Goal: Transaction & Acquisition: Purchase product/service

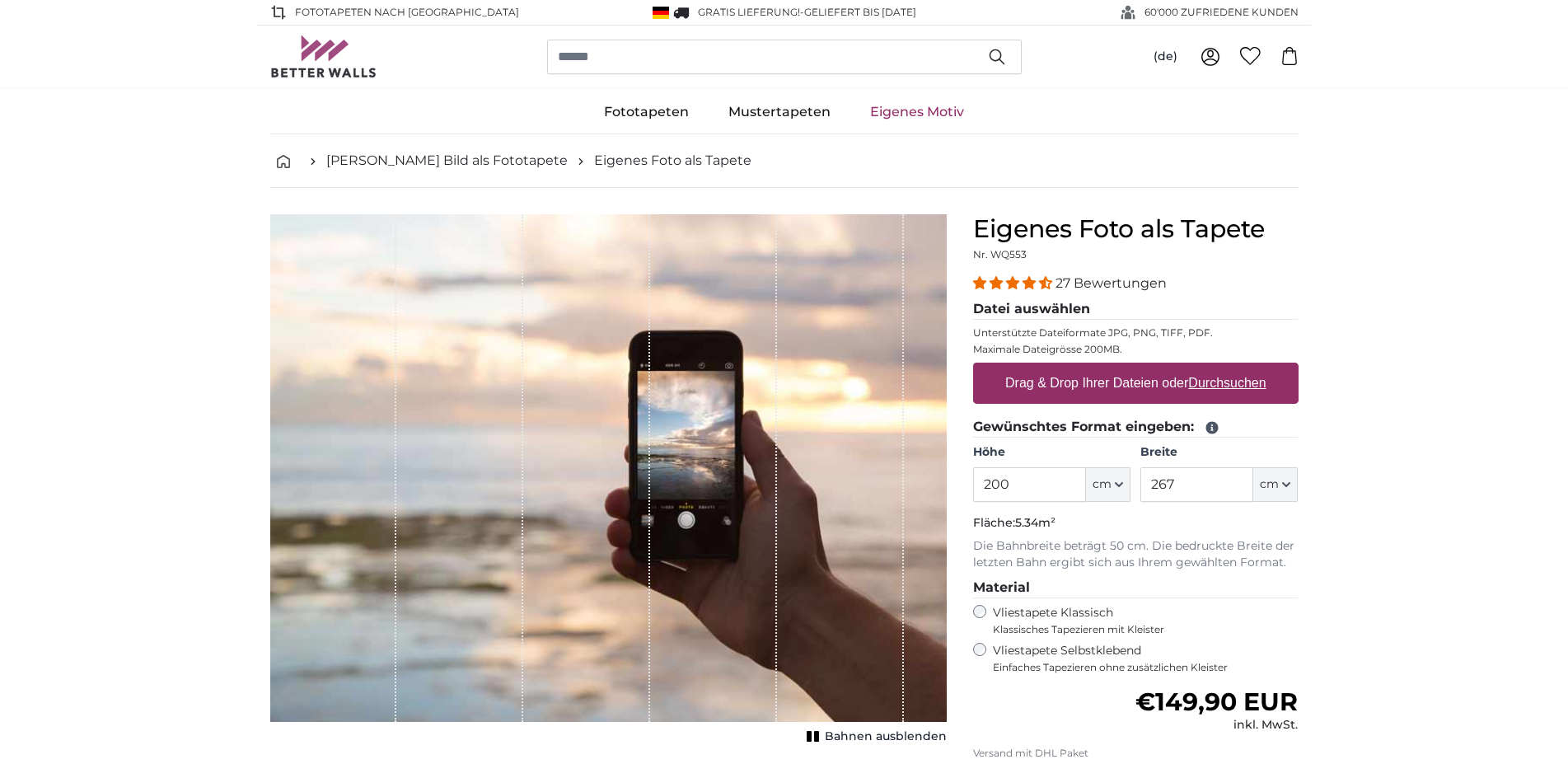
click at [1133, 377] on label "Drag & Drop Ihrer Dateien oder Durchsuchen" at bounding box center [1136, 383] width 274 height 33
click at [1133, 368] on input "Drag & Drop Ihrer Dateien oder Durchsuchen" at bounding box center [1136, 366] width 325 height 5
click at [1182, 381] on label "Drag & Drop Ihrer Dateien oder Durchsuchen" at bounding box center [1136, 383] width 274 height 33
click at [1182, 368] on input "Drag & Drop Ihrer Dateien oder Durchsuchen" at bounding box center [1136, 366] width 325 height 5
type input "**********"
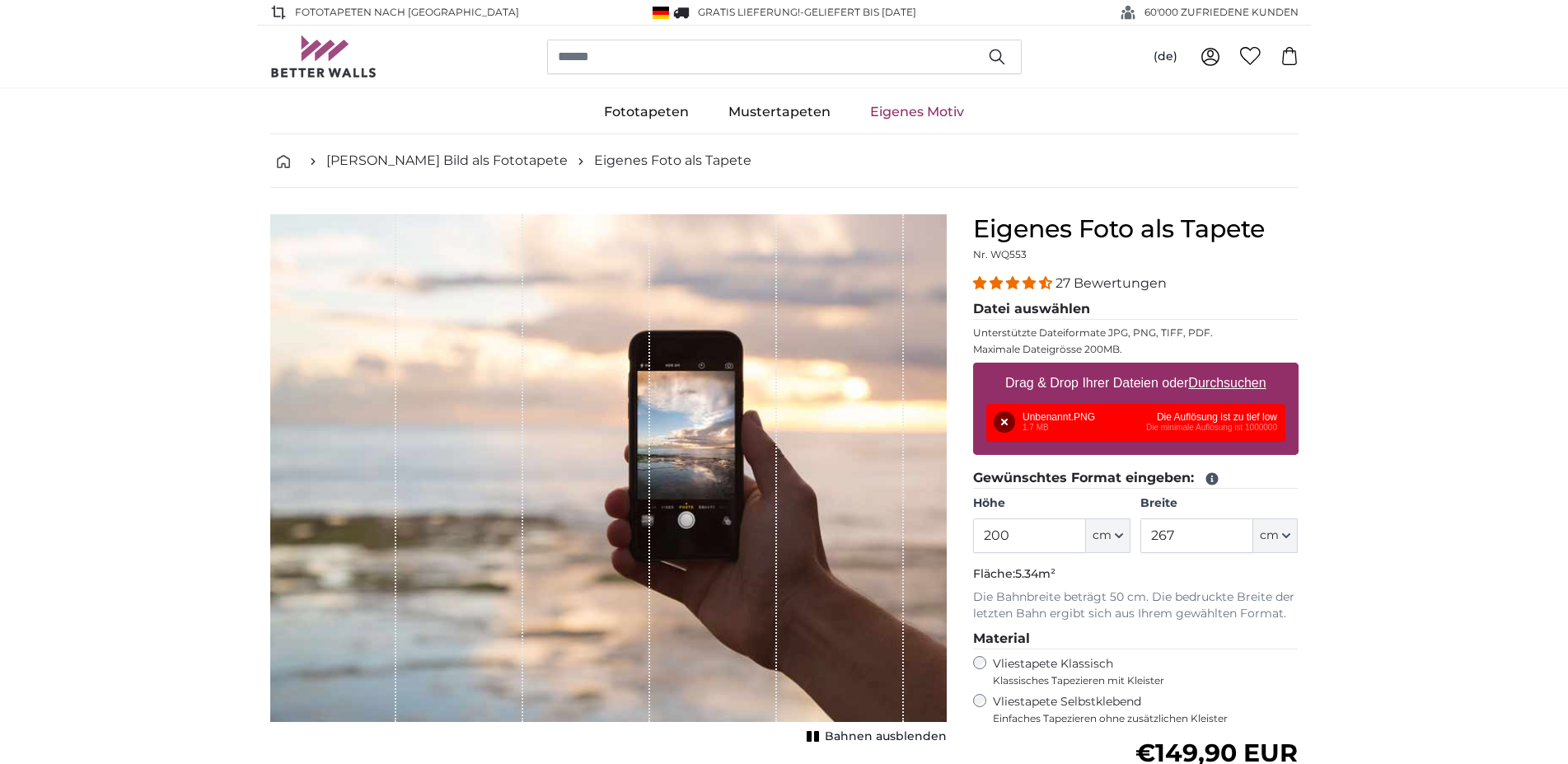
click at [1002, 416] on button "Entfernen" at bounding box center [1005, 422] width 22 height 22
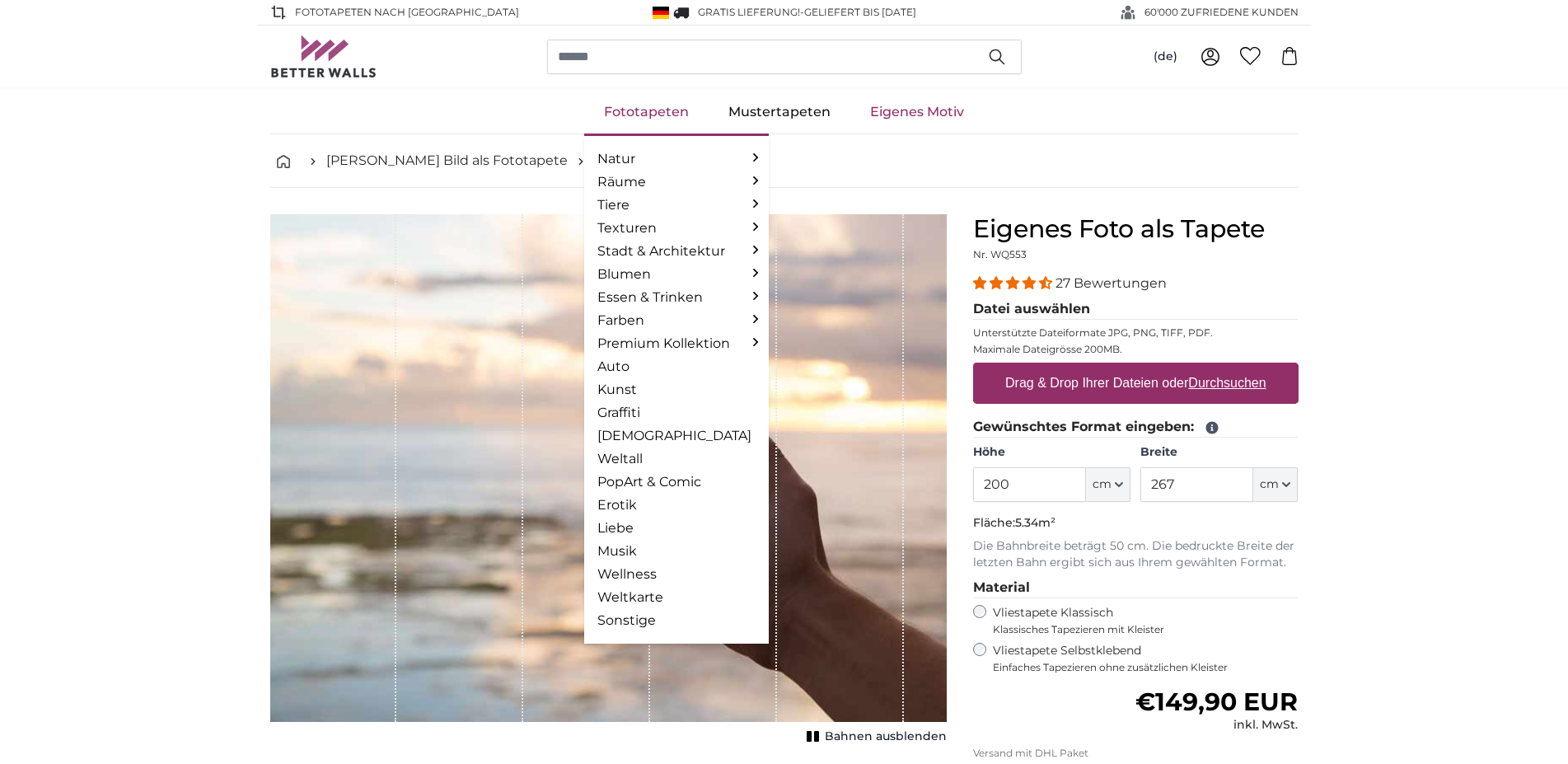
click at [648, 112] on link "Fototapeten" at bounding box center [646, 112] width 124 height 43
